Goal: Find specific fact: Find specific fact

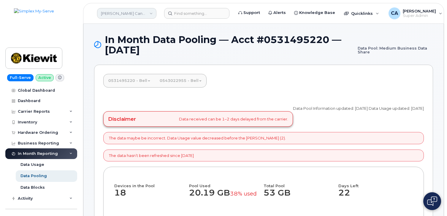
click at [134, 14] on link "[PERSON_NAME] Canada Inc" at bounding box center [126, 13] width 59 height 11
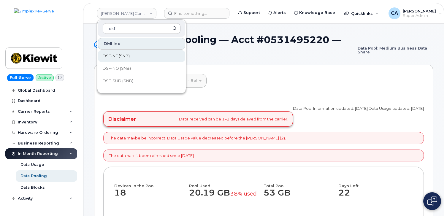
type input "dsf"
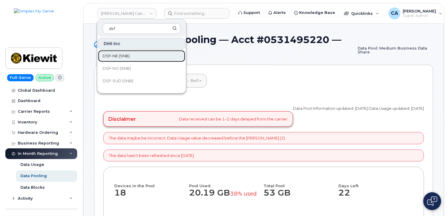
click at [142, 54] on link "DSF-NE (SNB)" at bounding box center [141, 56] width 87 height 12
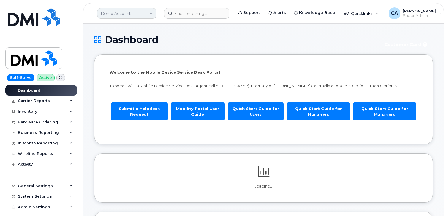
click at [132, 14] on link "Demo Account 1" at bounding box center [126, 13] width 59 height 11
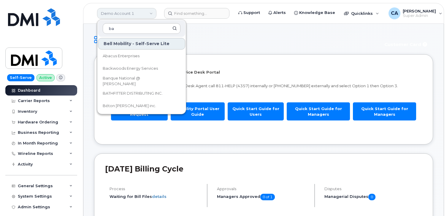
type input "b"
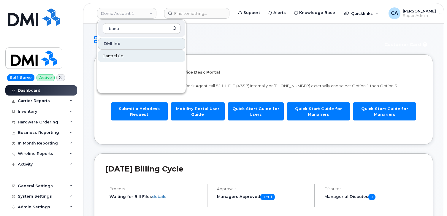
type input "bantr"
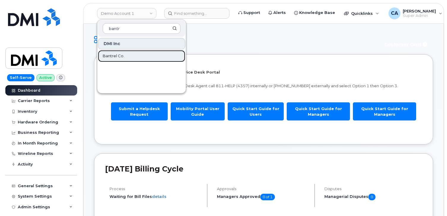
click at [111, 57] on span "Bantrel Co." at bounding box center [114, 56] width 22 height 6
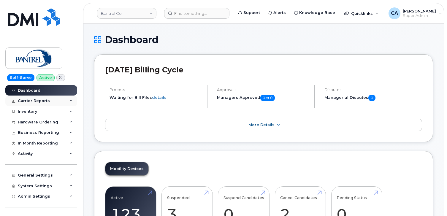
click at [35, 99] on div "Carrier Reports" at bounding box center [34, 101] width 32 height 5
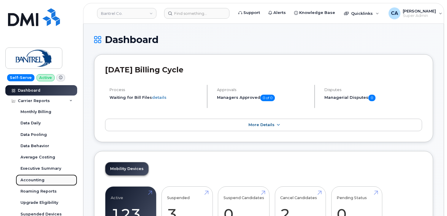
click at [33, 179] on div "Accounting" at bounding box center [32, 180] width 24 height 5
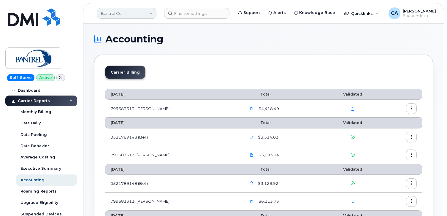
click at [127, 13] on link "Bantrel Co." at bounding box center [126, 13] width 59 height 11
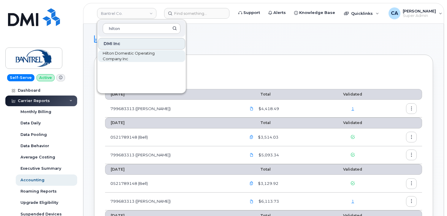
type input "hilton"
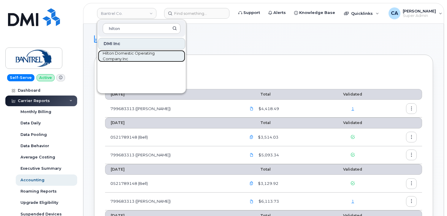
click at [122, 51] on span "Hilton Domestic Operating Company Inc" at bounding box center [137, 56] width 68 height 12
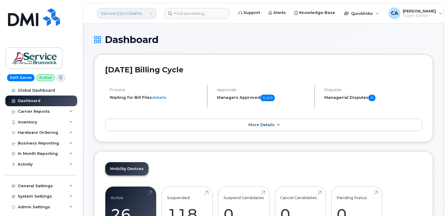
click at [128, 16] on link "Service [GEOGRAPHIC_DATA] (SNB)" at bounding box center [126, 13] width 59 height 11
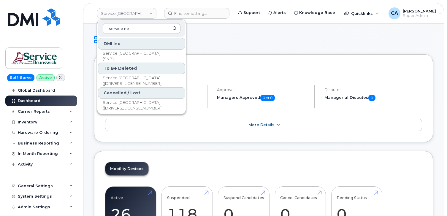
type input "service new"
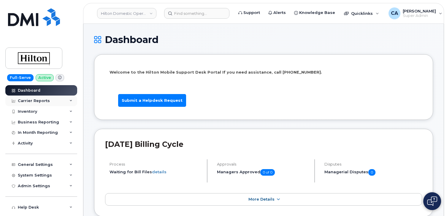
click at [41, 102] on div "Carrier Reports" at bounding box center [34, 101] width 32 height 5
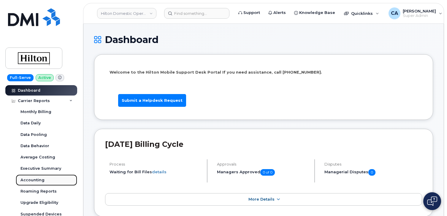
click at [34, 178] on div "Accounting" at bounding box center [32, 180] width 24 height 5
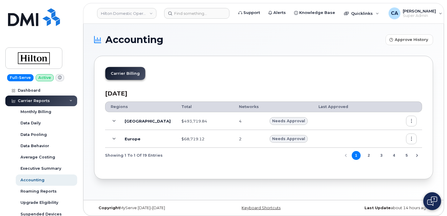
click at [115, 120] on icon at bounding box center [114, 121] width 3 height 3
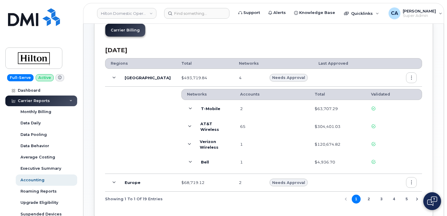
scroll to position [44, 0]
click at [187, 126] on span at bounding box center [190, 125] width 7 height 7
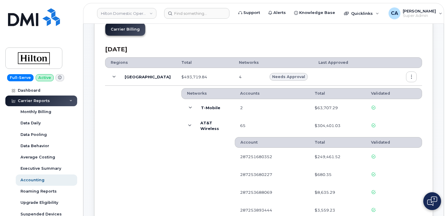
click at [235, 173] on td "287253680227" at bounding box center [272, 175] width 75 height 18
copy td "287253680227"
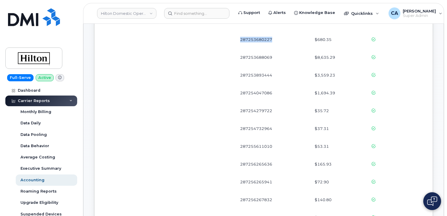
scroll to position [178, 0]
